Goal: Book appointment/travel/reservation

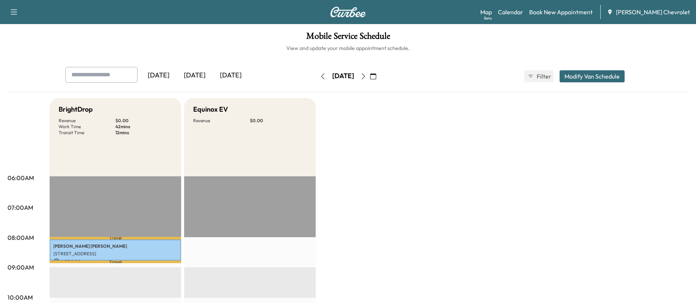
click at [370, 76] on button "button" at bounding box center [363, 76] width 13 height 12
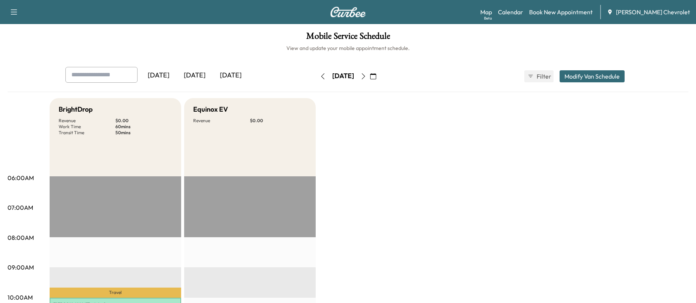
click at [367, 75] on icon "button" at bounding box center [364, 76] width 6 height 6
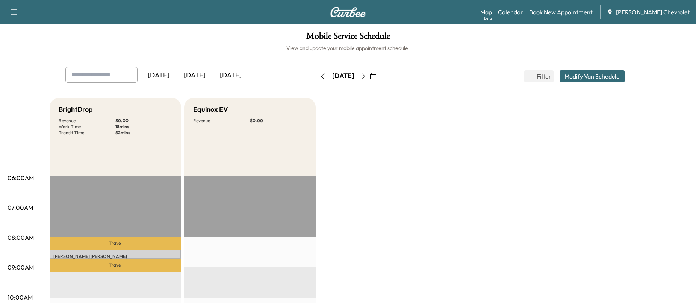
click at [367, 74] on icon "button" at bounding box center [364, 76] width 6 height 6
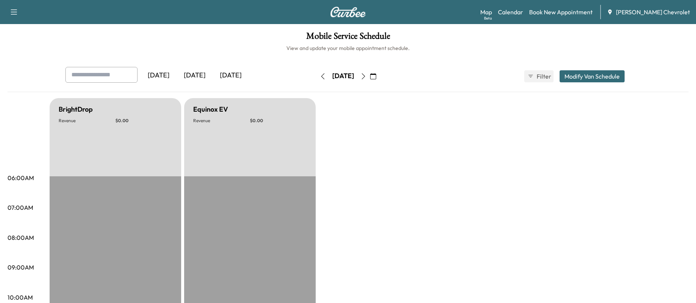
click at [370, 74] on button "button" at bounding box center [363, 76] width 13 height 12
click at [370, 73] on button "button" at bounding box center [363, 76] width 13 height 12
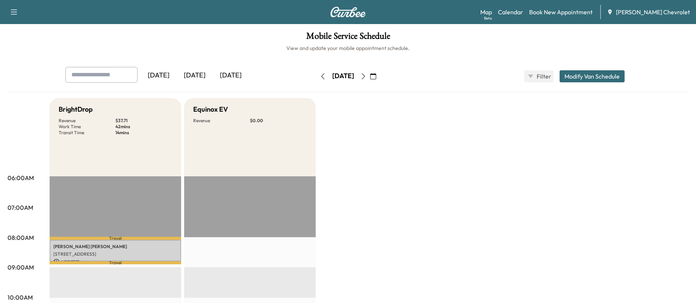
click at [370, 72] on button "button" at bounding box center [363, 76] width 13 height 12
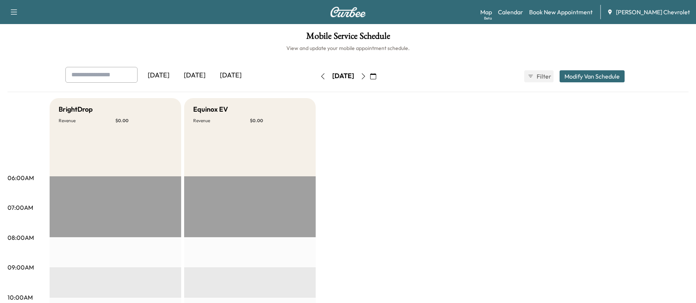
click at [367, 78] on icon "button" at bounding box center [364, 76] width 6 height 6
click at [367, 74] on icon "button" at bounding box center [364, 76] width 6 height 6
click at [370, 76] on button "button" at bounding box center [363, 76] width 13 height 12
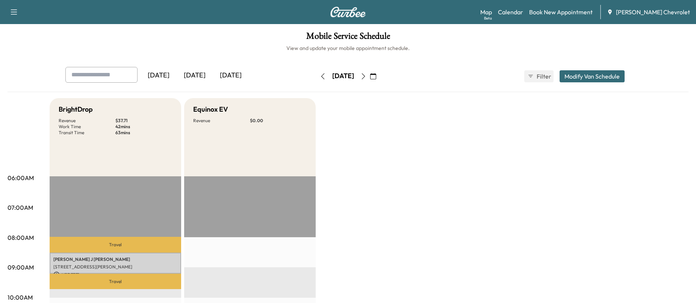
click at [376, 74] on icon "button" at bounding box center [373, 76] width 6 height 6
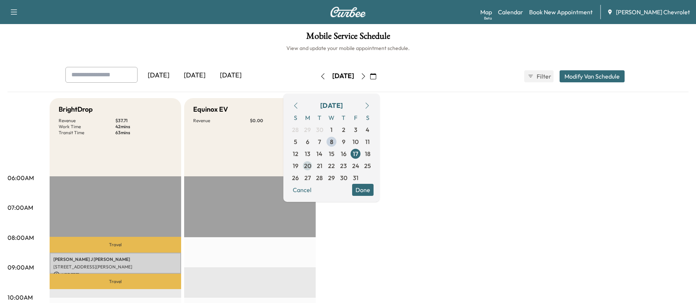
click at [314, 165] on span "20" at bounding box center [308, 166] width 12 height 12
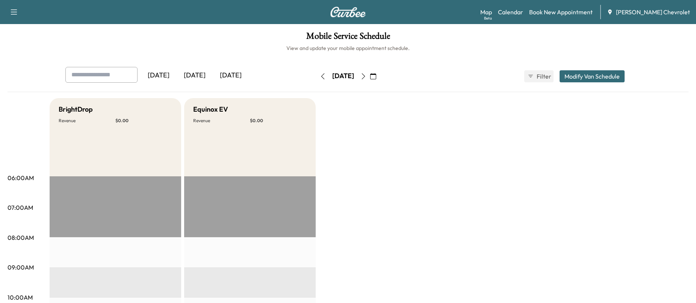
click at [380, 73] on button "button" at bounding box center [373, 76] width 13 height 12
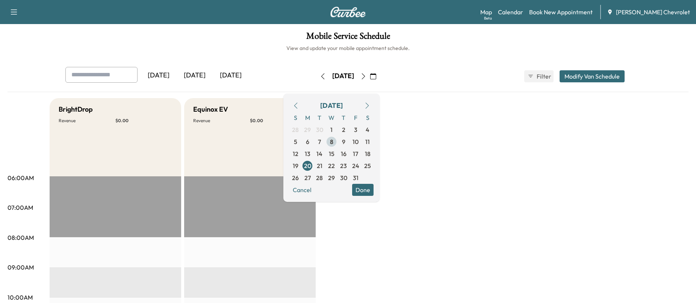
click at [338, 141] on span "8" at bounding box center [332, 142] width 12 height 12
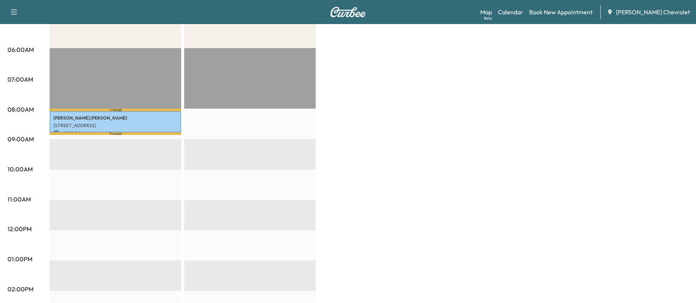
scroll to position [66, 0]
